Goal: Task Accomplishment & Management: Use online tool/utility

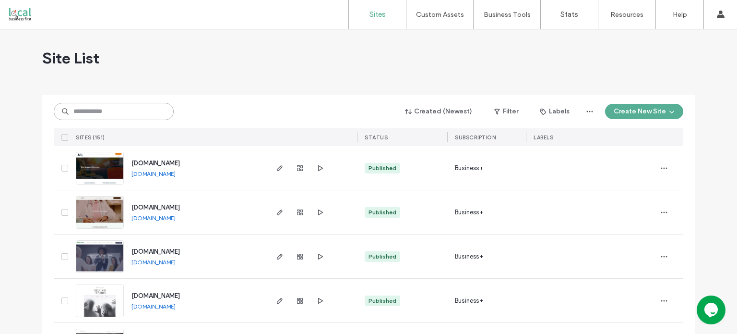
click at [126, 118] on input at bounding box center [114, 111] width 120 height 17
click at [131, 110] on input at bounding box center [114, 111] width 120 height 17
click at [121, 110] on input at bounding box center [114, 111] width 120 height 17
type input "*****"
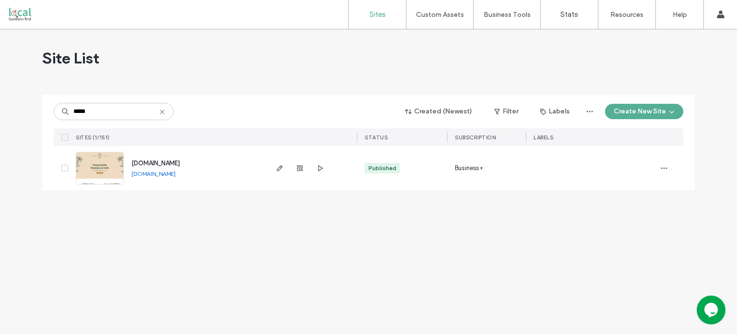
click at [144, 170] on link "www.honeysuckleroasterycafe.com" at bounding box center [153, 173] width 44 height 7
click at [109, 170] on img at bounding box center [99, 184] width 47 height 65
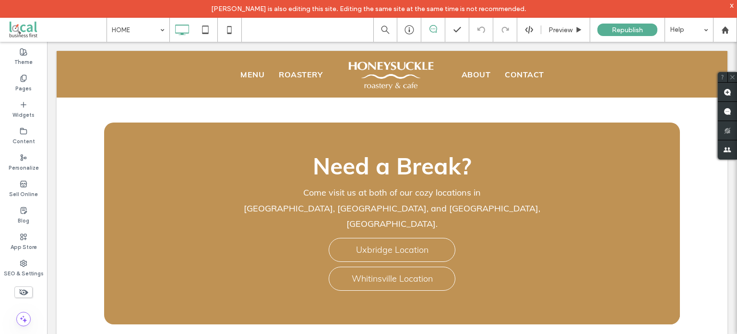
scroll to position [2211, 0]
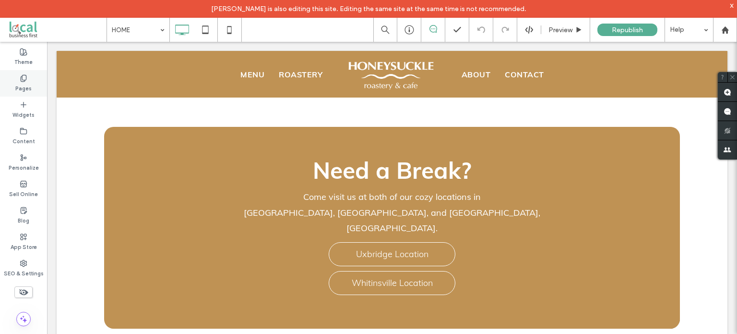
click at [27, 82] on label "Pages" at bounding box center [23, 87] width 16 height 11
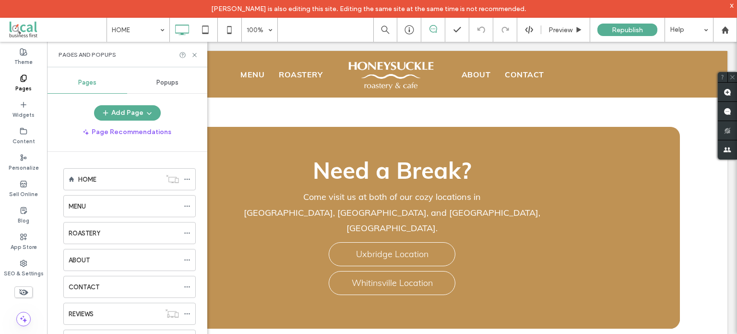
scroll to position [54, 0]
click at [117, 289] on div "UXBRIDGE" at bounding box center [115, 287] width 92 height 10
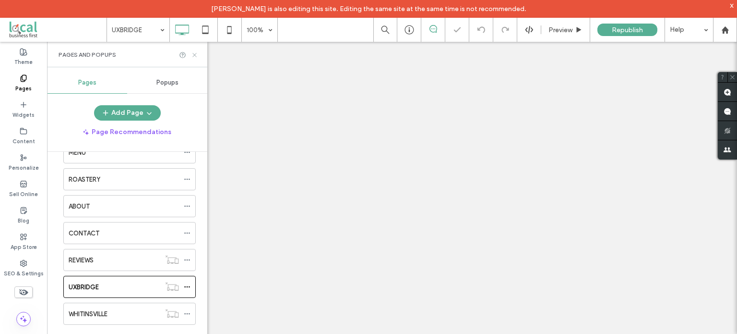
click at [195, 57] on icon at bounding box center [194, 54] width 7 height 7
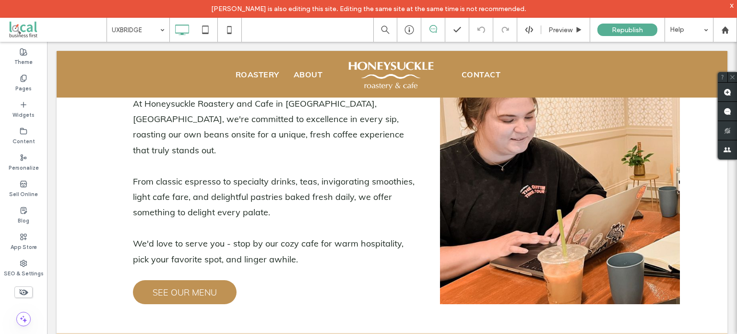
scroll to position [123, 0]
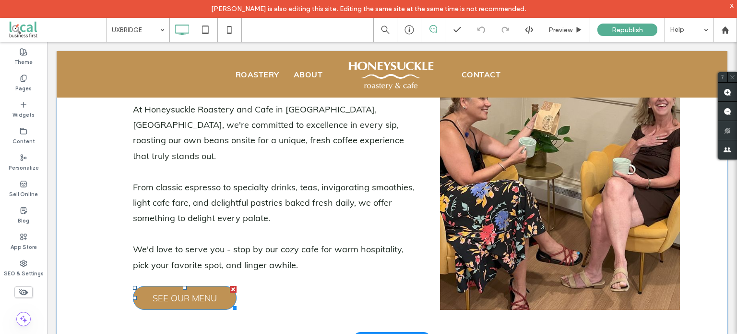
click at [199, 287] on span "SEE OUR MENU" at bounding box center [185, 297] width 64 height 21
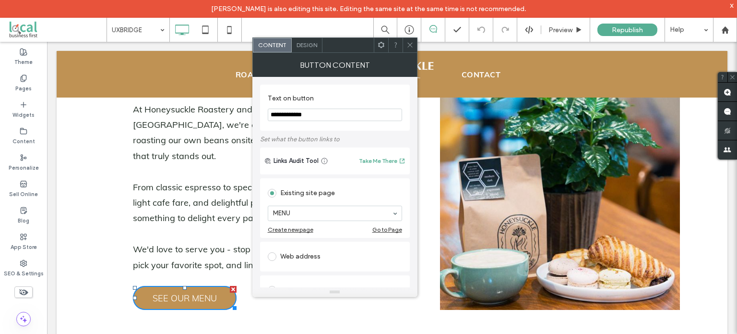
click at [382, 229] on div "Go to Page" at bounding box center [387, 229] width 30 height 7
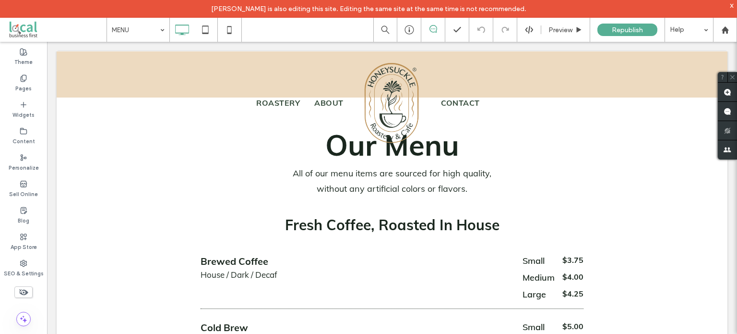
scroll to position [0, 0]
click at [28, 86] on label "Pages" at bounding box center [23, 87] width 16 height 11
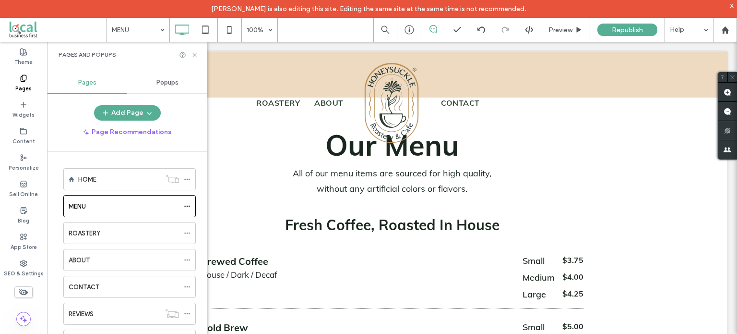
scroll to position [54, 0]
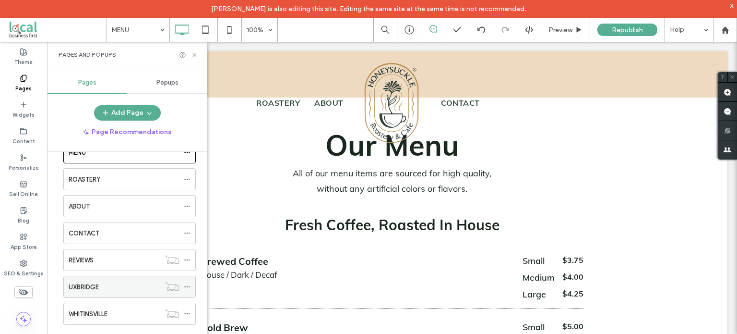
click at [123, 290] on div "UXBRIDGE" at bounding box center [115, 286] width 92 height 21
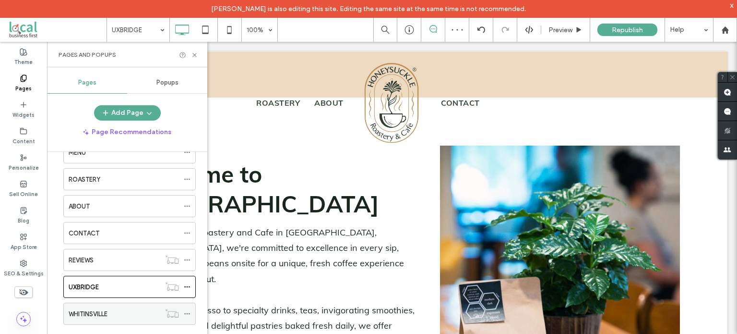
click at [121, 309] on div "WHITINSVILLE" at bounding box center [115, 314] width 92 height 10
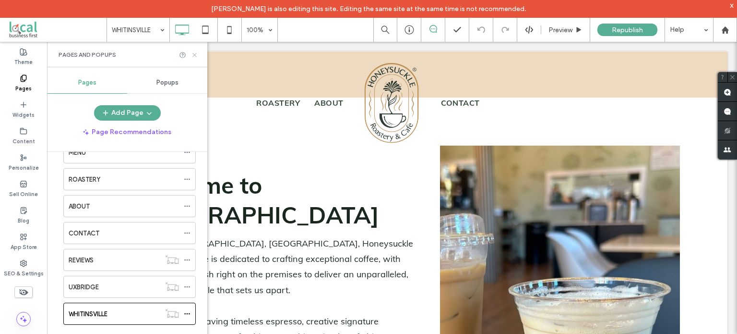
click at [195, 53] on icon at bounding box center [194, 54] width 7 height 7
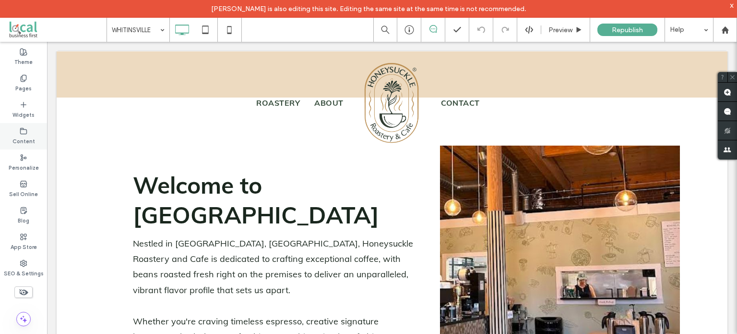
click at [27, 130] on use at bounding box center [24, 131] width 6 height 6
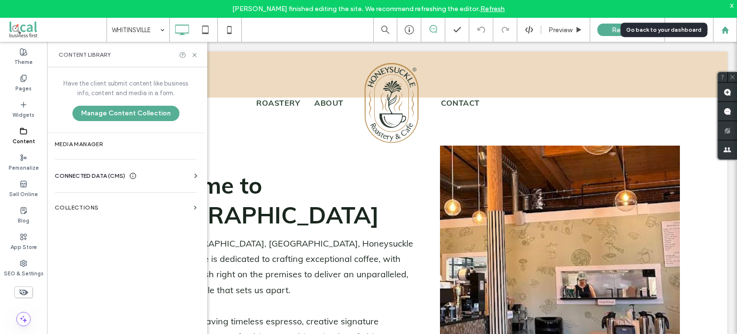
click at [721, 30] on icon at bounding box center [725, 30] width 8 height 8
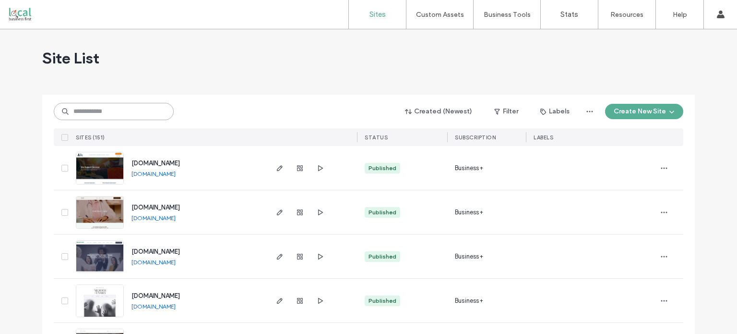
click at [115, 109] on input at bounding box center [114, 111] width 120 height 17
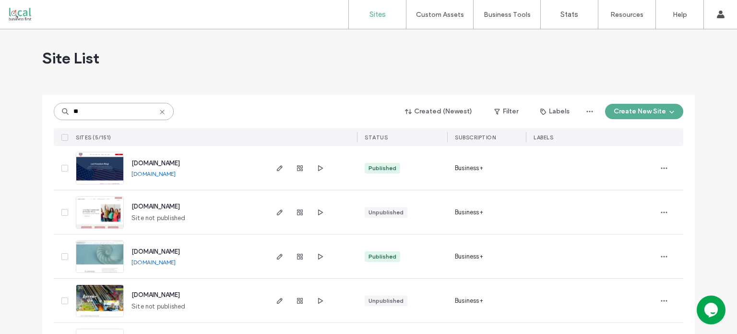
type input "**"
click at [97, 261] on img at bounding box center [99, 272] width 47 height 65
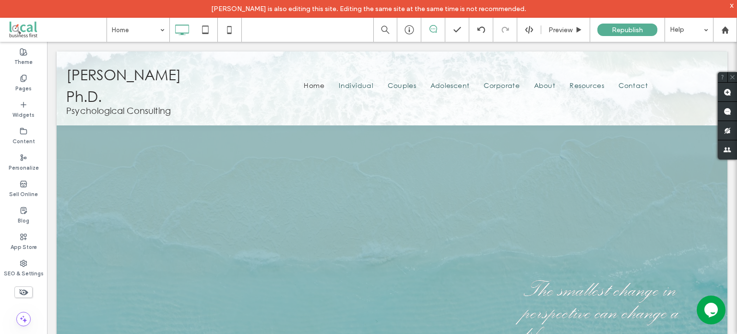
click at [29, 262] on div "SEO & Settings" at bounding box center [23, 268] width 47 height 26
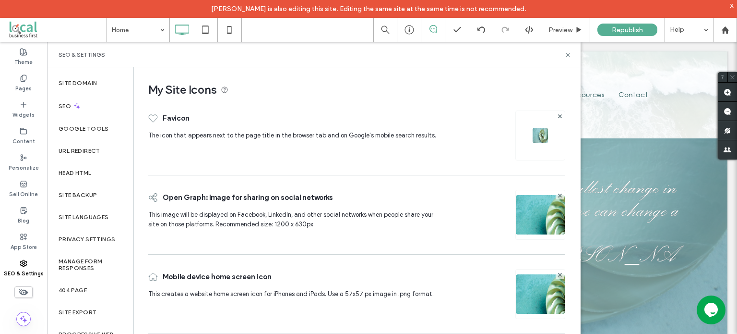
scroll to position [108, 0]
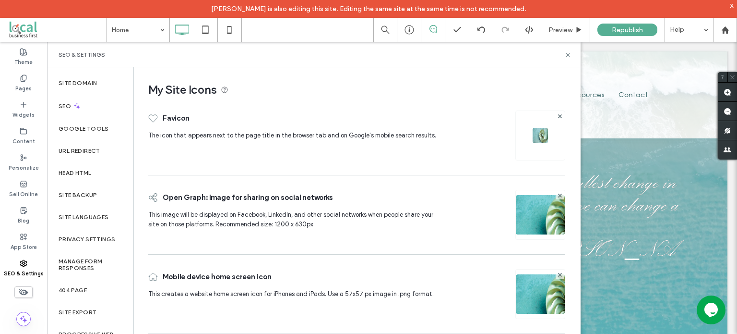
drag, startPoint x: 733, startPoint y: 67, endPoint x: 780, endPoint y: 132, distance: 80.8
click at [18, 241] on label "App Store" at bounding box center [24, 245] width 26 height 11
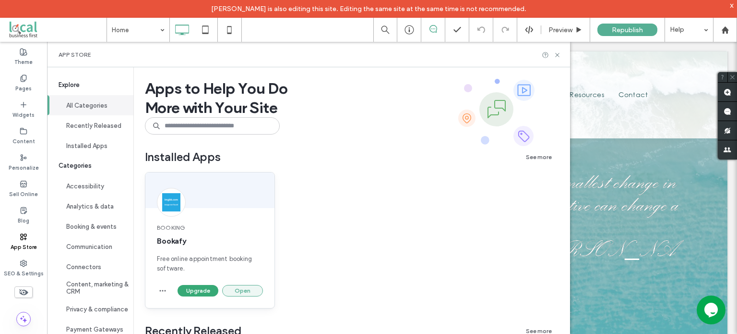
click at [241, 288] on button "Open" at bounding box center [242, 291] width 41 height 12
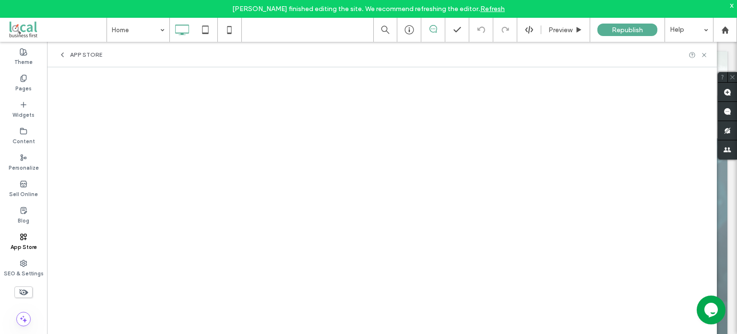
drag, startPoint x: 719, startPoint y: 257, endPoint x: 721, endPoint y: 305, distance: 48.1
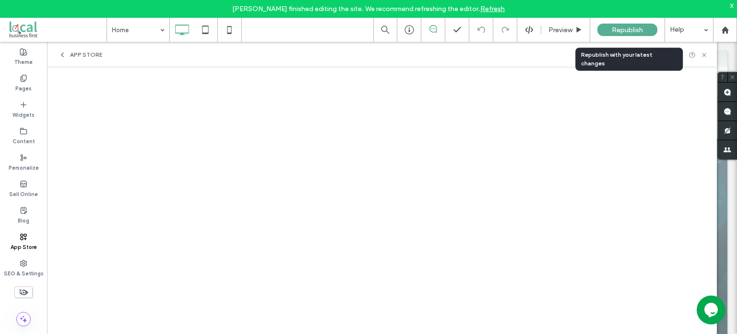
click at [638, 32] on span "Republish" at bounding box center [627, 30] width 31 height 8
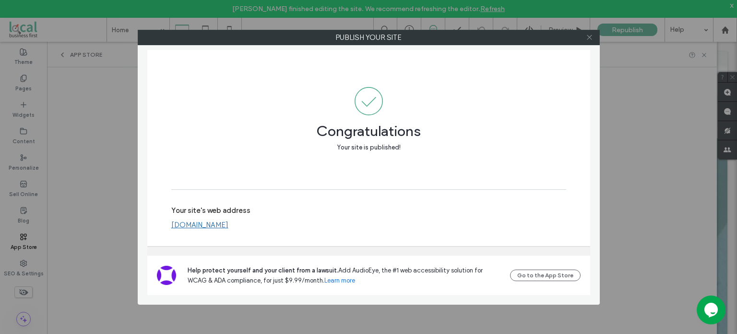
click at [591, 39] on use at bounding box center [589, 37] width 5 height 5
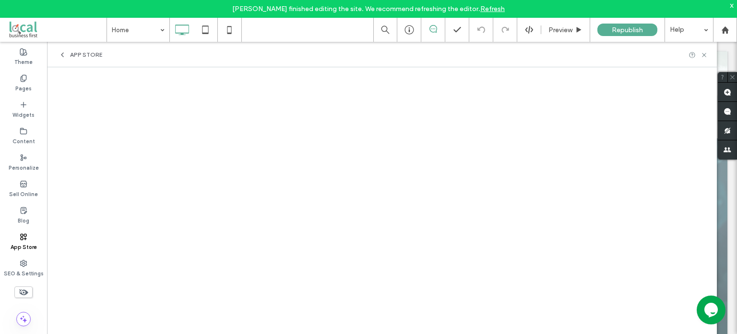
drag, startPoint x: 717, startPoint y: 266, endPoint x: 719, endPoint y: 277, distance: 10.7
click at [719, 277] on div at bounding box center [392, 166] width 671 height 340
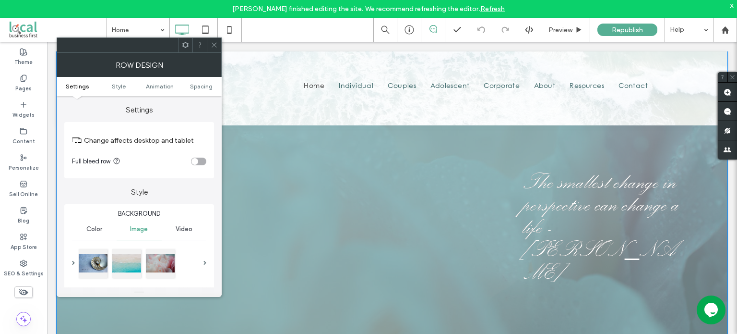
scroll to position [0, 0]
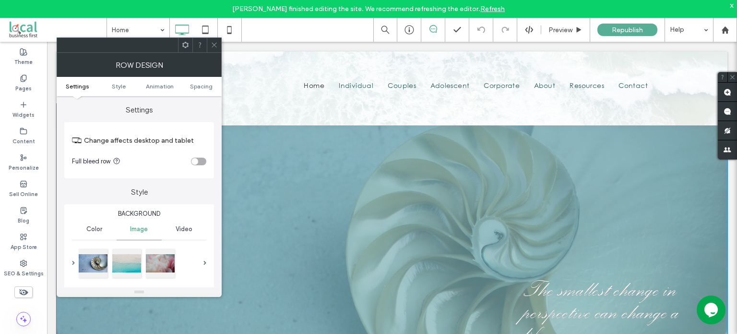
drag, startPoint x: 719, startPoint y: 277, endPoint x: 68, endPoint y: 56, distance: 687.3
click at [718, 309] on div at bounding box center [392, 274] width 671 height 340
click at [215, 41] on icon at bounding box center [214, 44] width 7 height 7
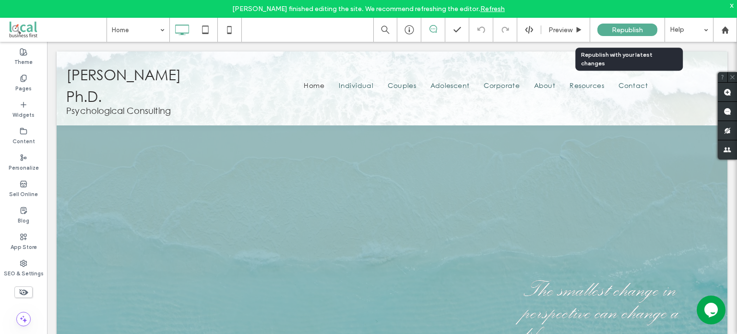
click at [618, 31] on span "Republish" at bounding box center [627, 30] width 31 height 8
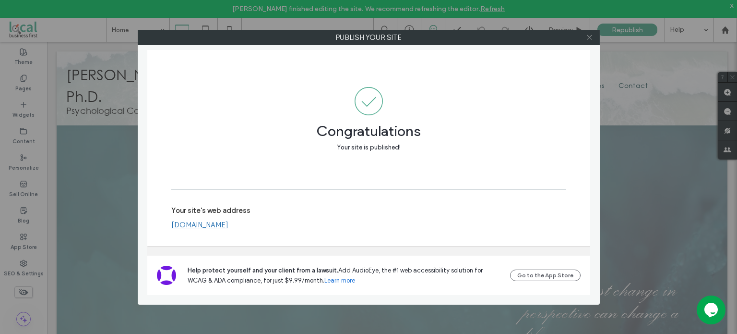
click at [589, 39] on icon at bounding box center [589, 37] width 7 height 7
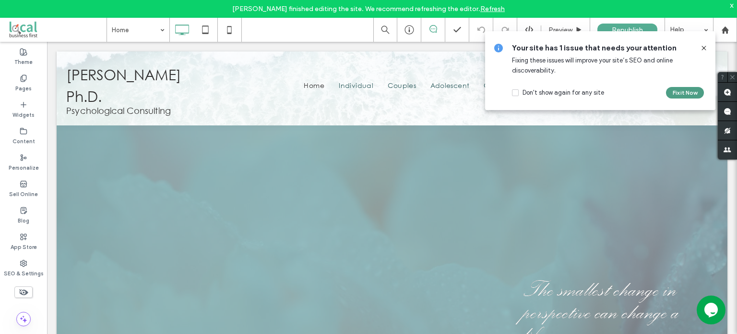
click at [697, 94] on button "Fix it Now" at bounding box center [685, 93] width 38 height 12
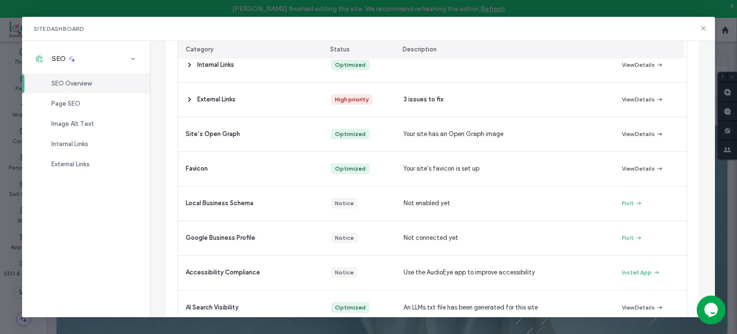
scroll to position [221, 0]
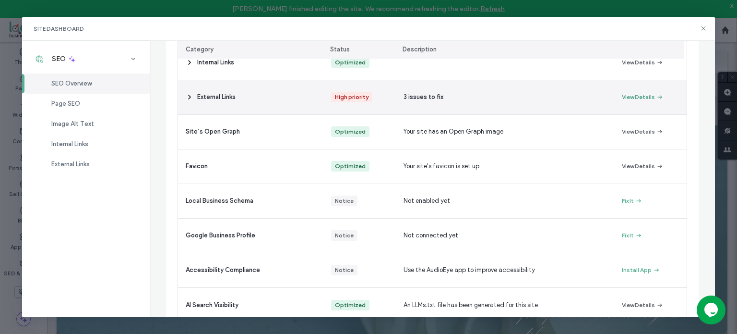
click at [628, 98] on button "View Details" at bounding box center [643, 97] width 42 height 12
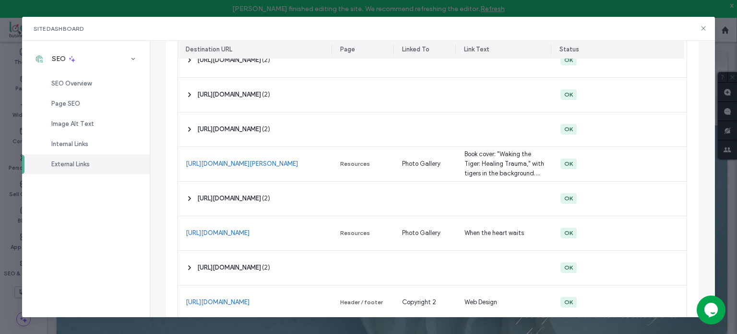
scroll to position [969, 0]
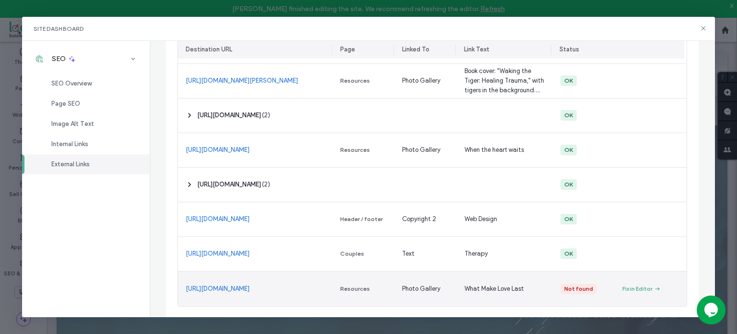
click at [250, 289] on link "[URL][DOMAIN_NAME]" at bounding box center [218, 289] width 64 height 10
